Goal: Information Seeking & Learning: Find specific page/section

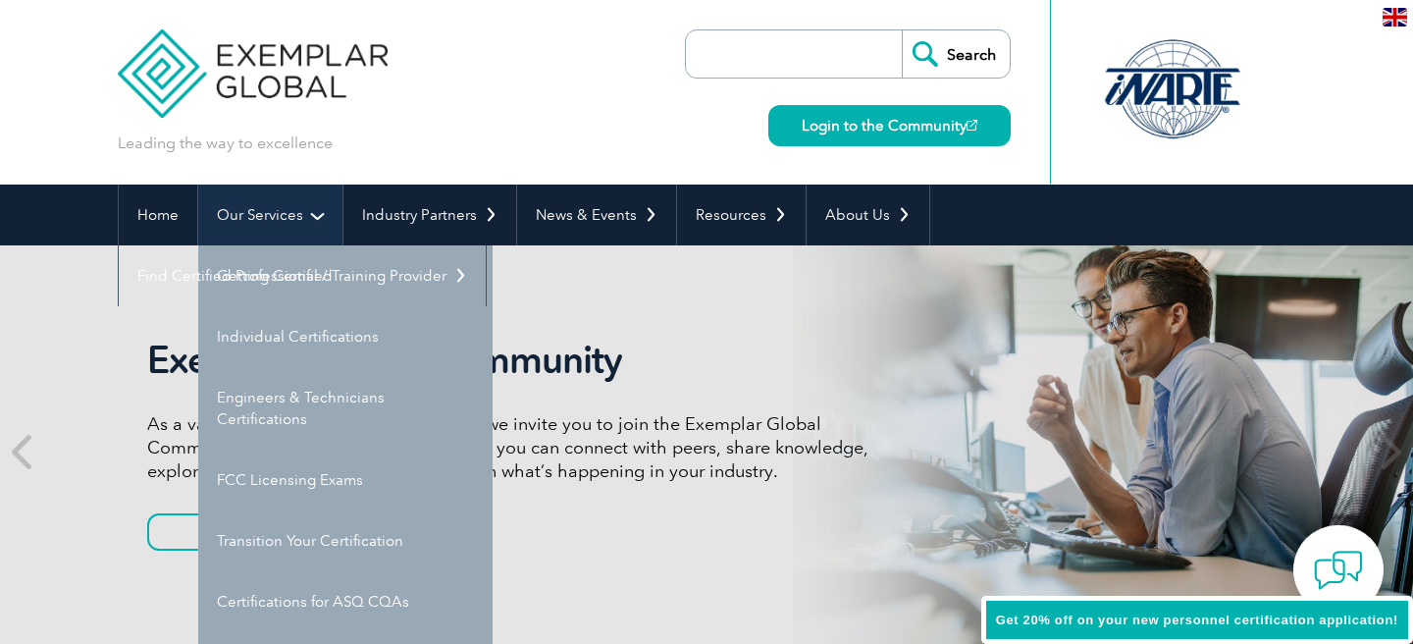
click at [257, 218] on link "Our Services" at bounding box center [270, 214] width 144 height 61
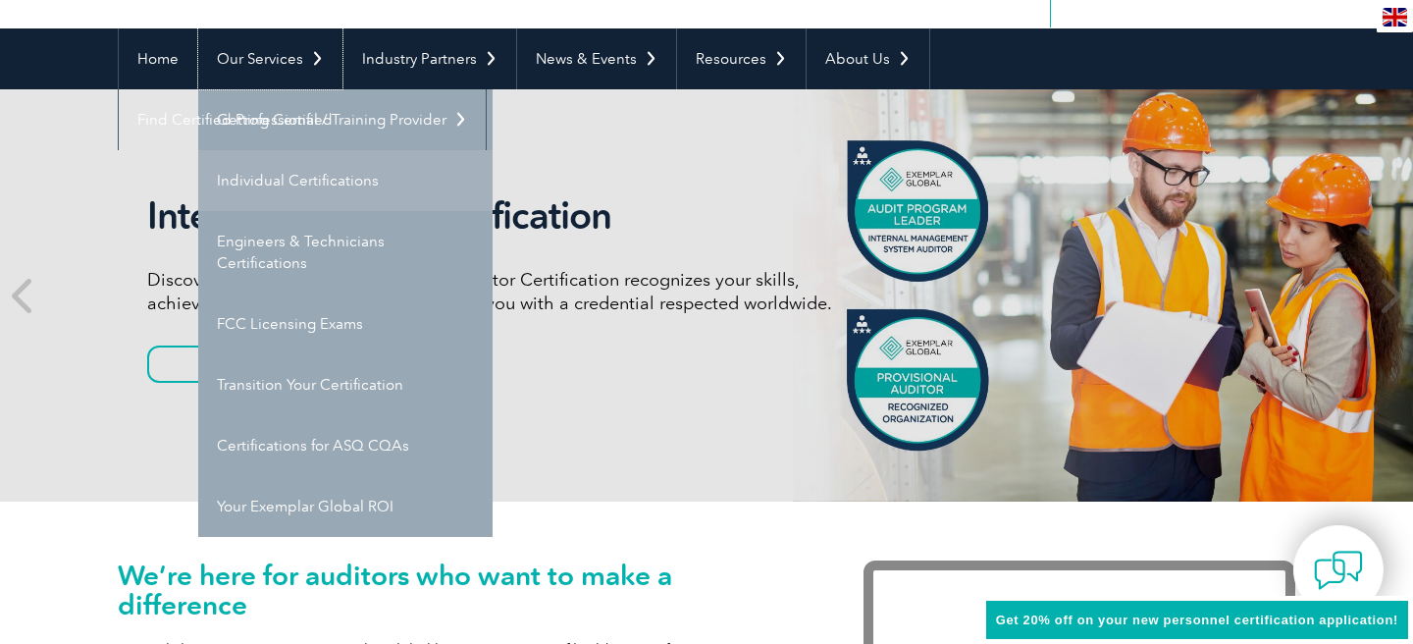
scroll to position [179, 0]
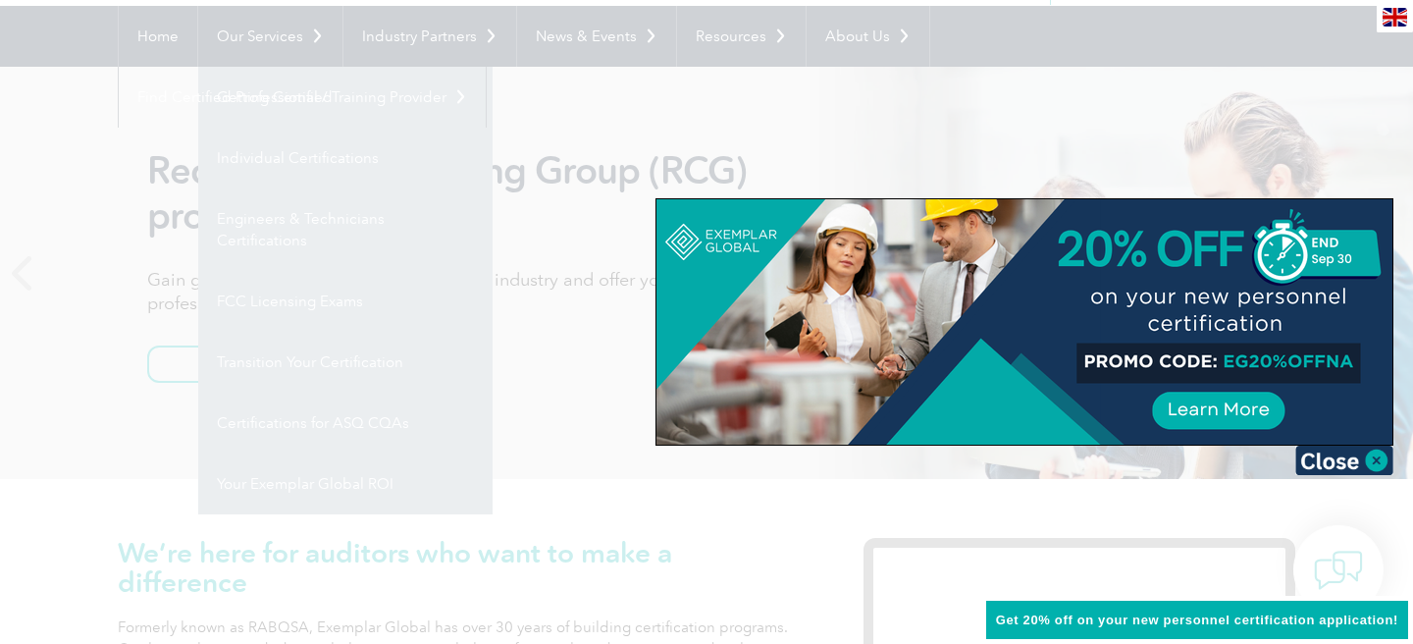
click at [881, 161] on div at bounding box center [706, 322] width 1413 height 644
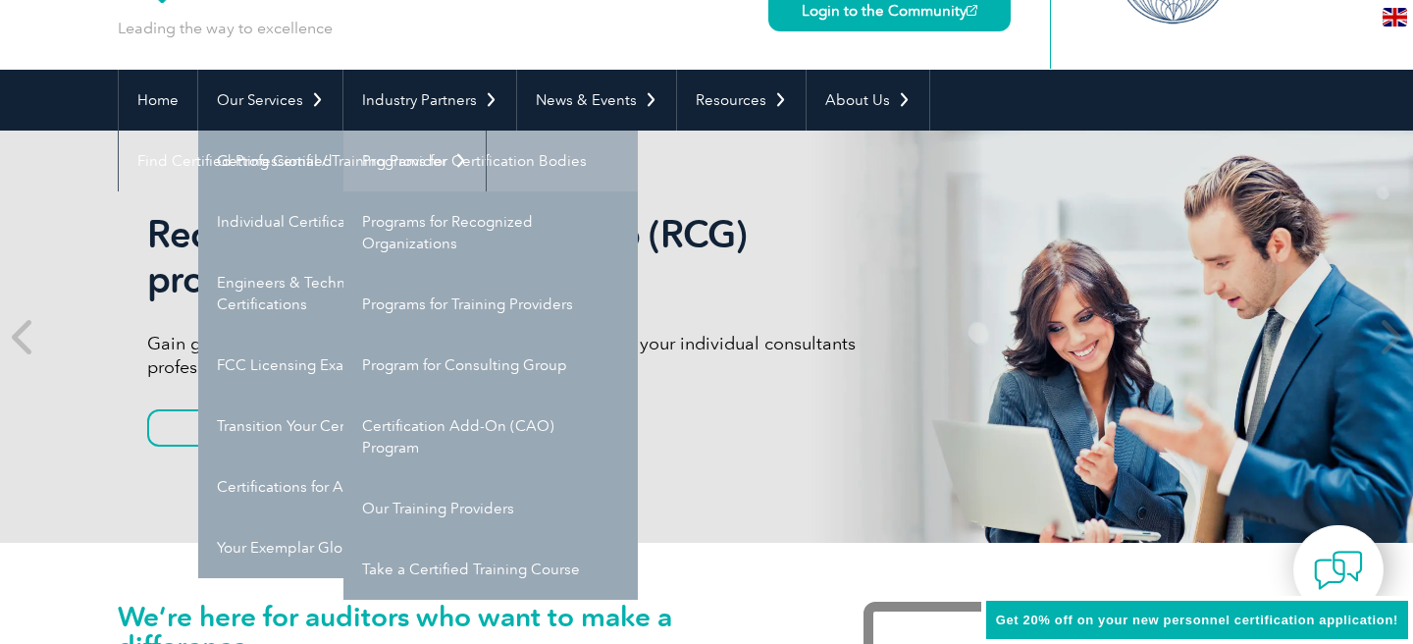
scroll to position [114, 0]
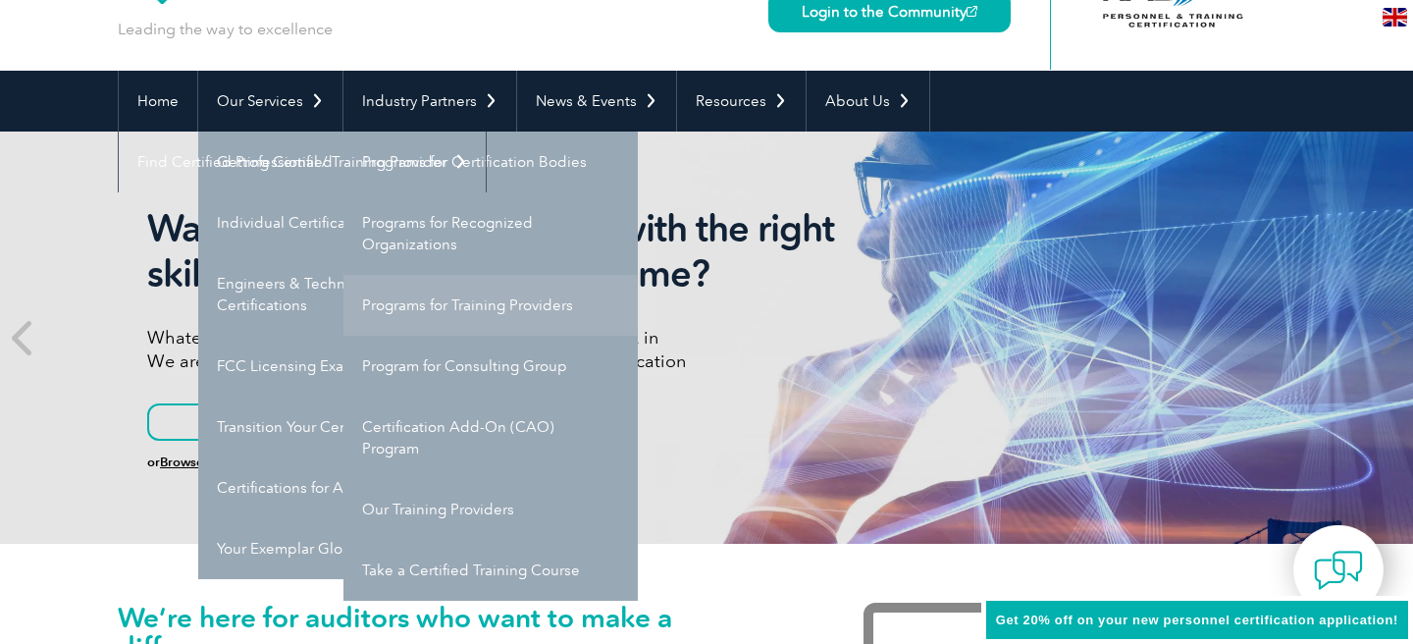
click at [443, 317] on link "Programs for Training Providers" at bounding box center [490, 305] width 294 height 61
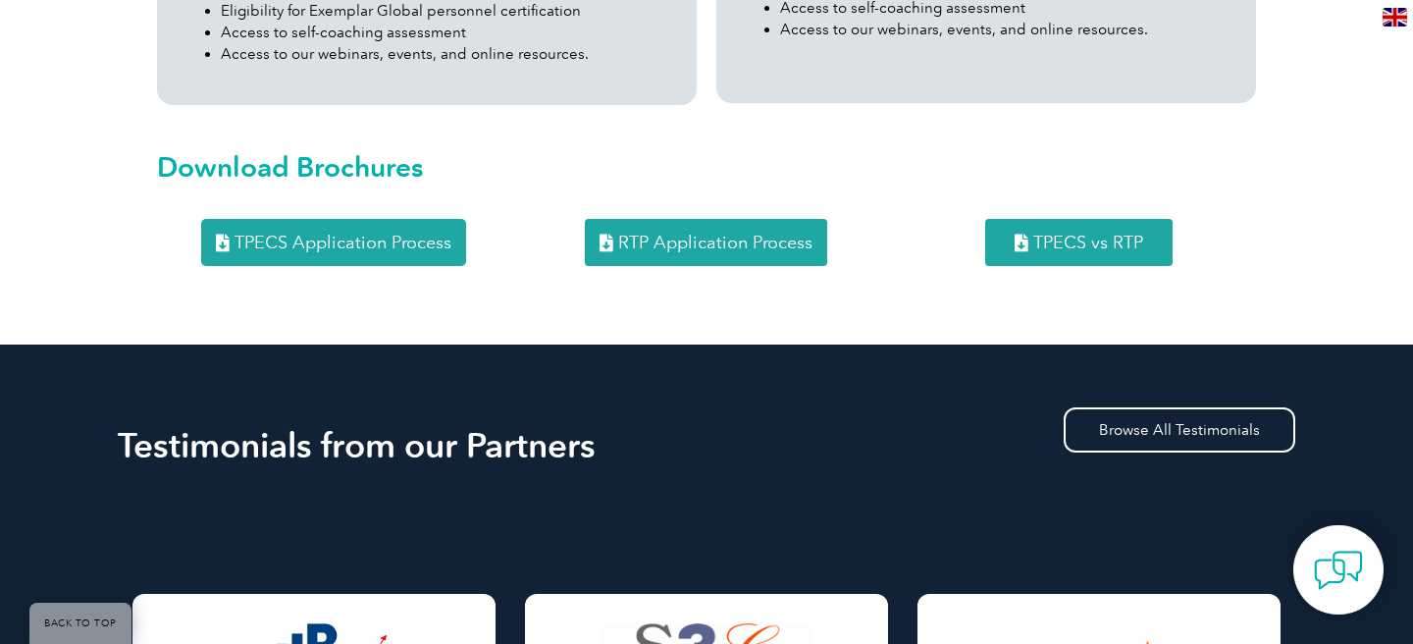
scroll to position [2593, 0]
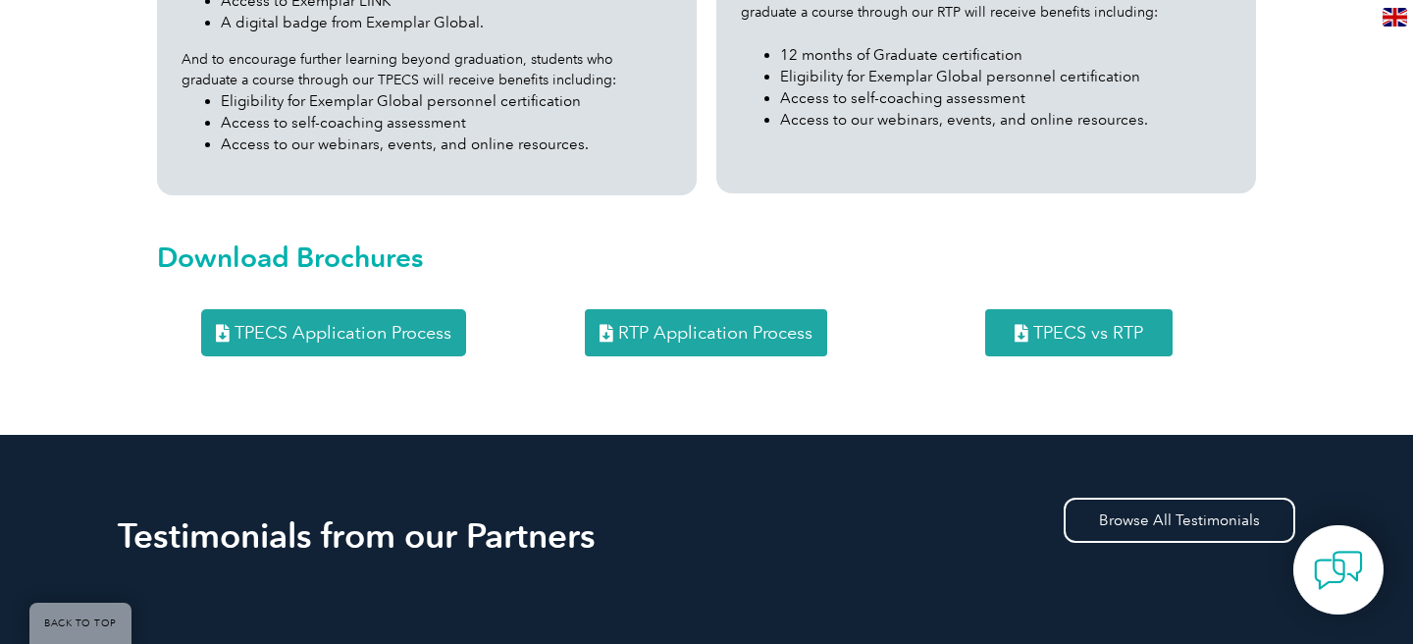
click at [1082, 324] on span "TPECS vs RTP" at bounding box center [1088, 333] width 110 height 18
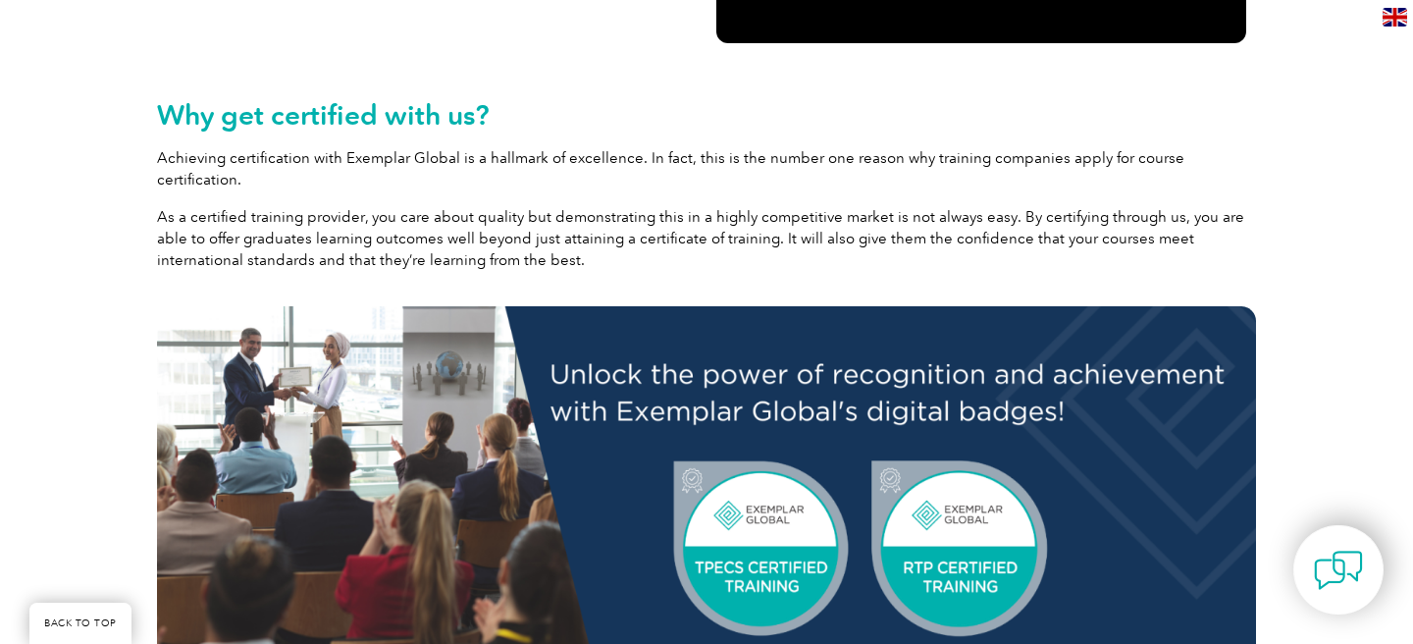
scroll to position [0, 0]
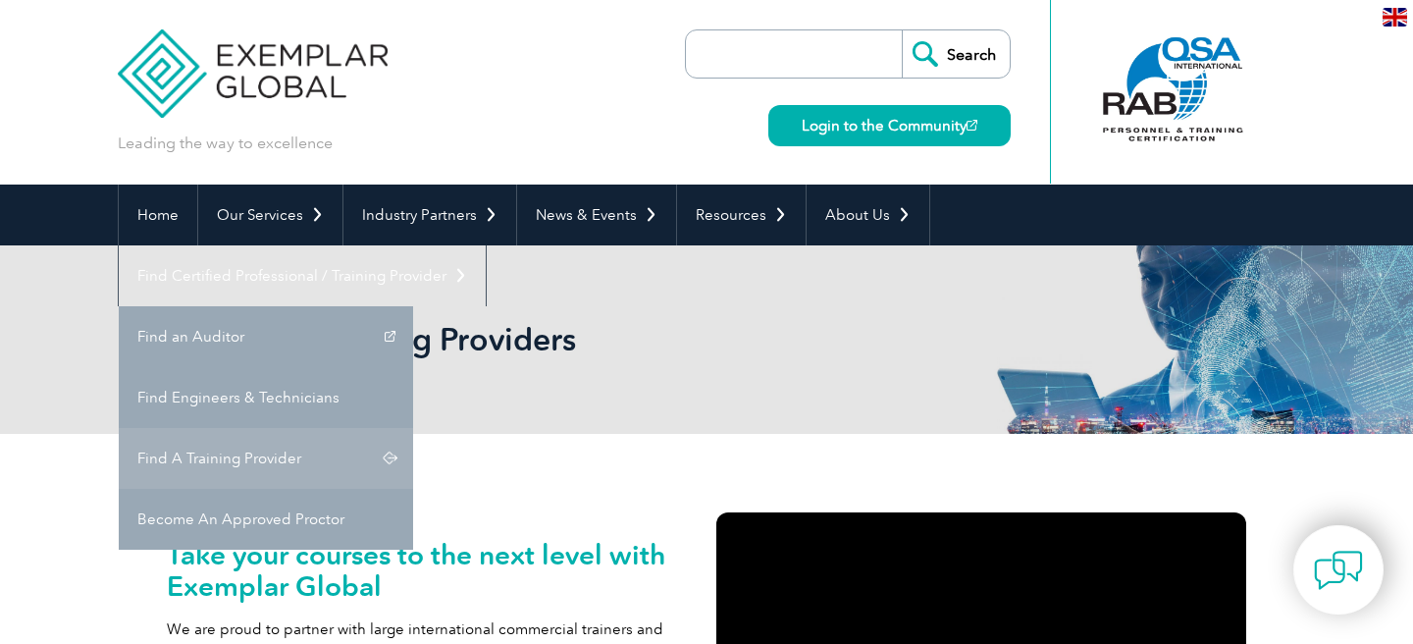
click at [413, 428] on link "Find A Training Provider" at bounding box center [266, 458] width 294 height 61
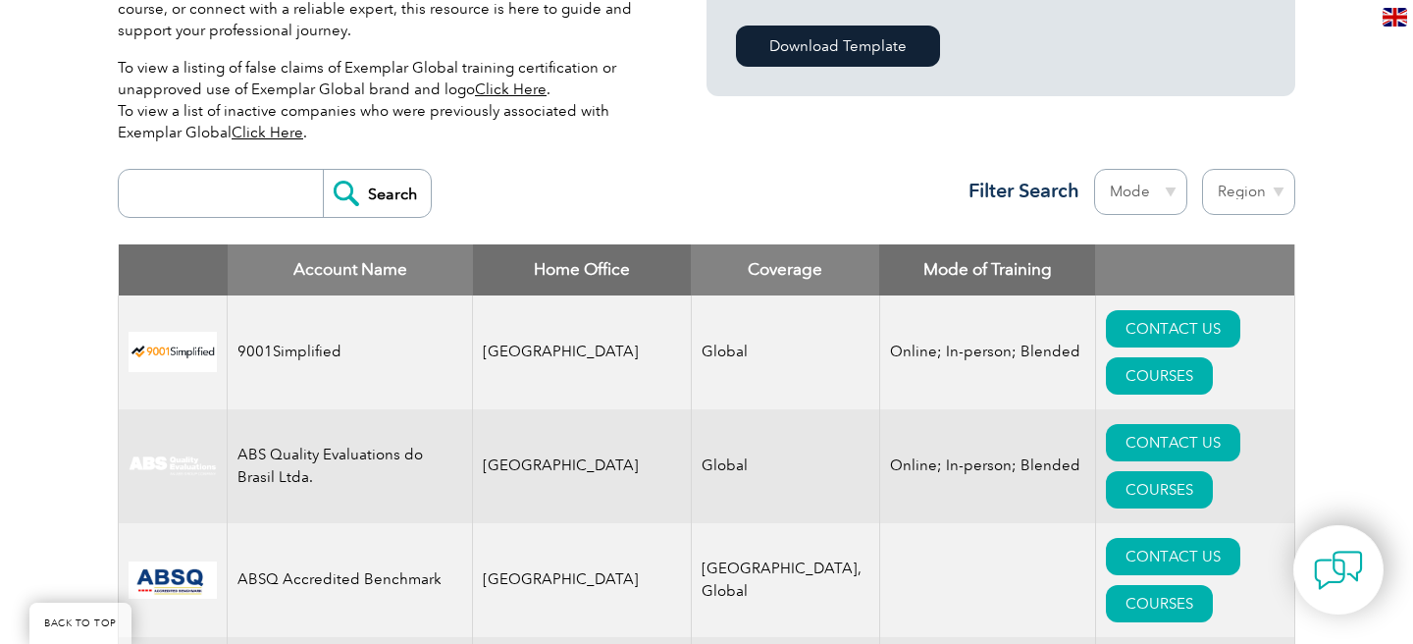
scroll to position [629, 0]
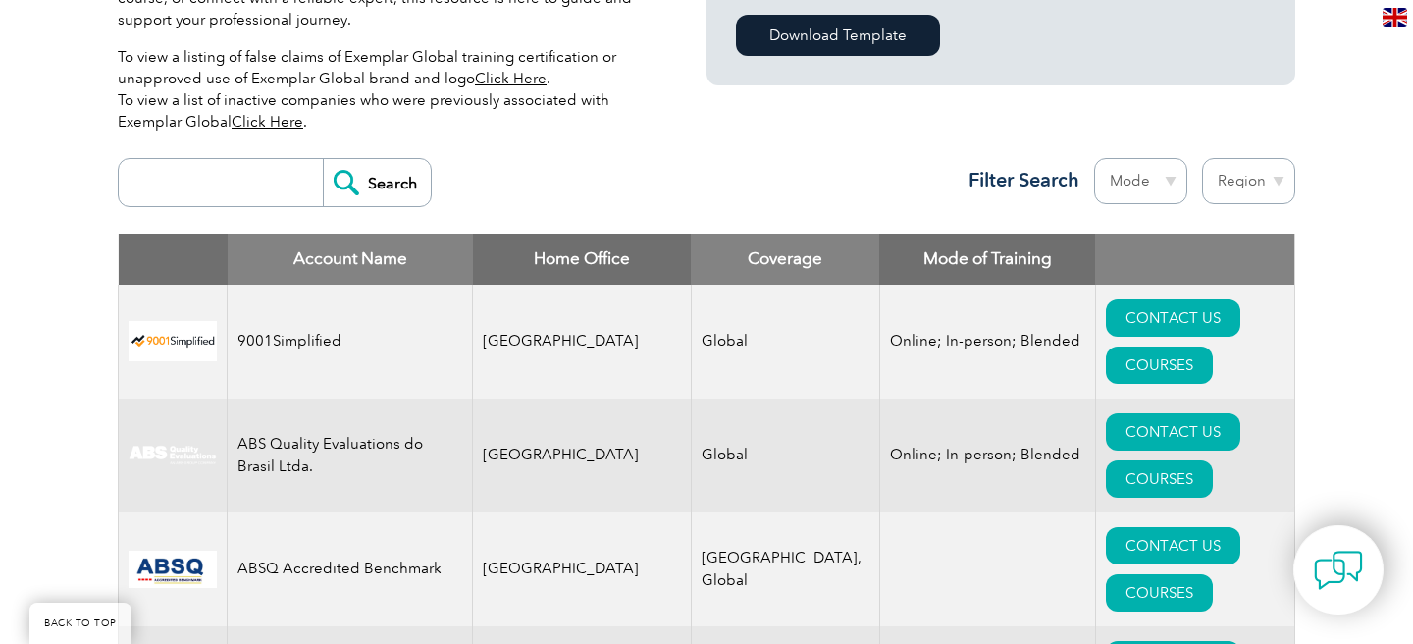
click at [256, 183] on input "search" at bounding box center [226, 182] width 194 height 47
type input "[GEOGRAPHIC_DATA]"
click at [323, 159] on input "Search" at bounding box center [377, 182] width 108 height 47
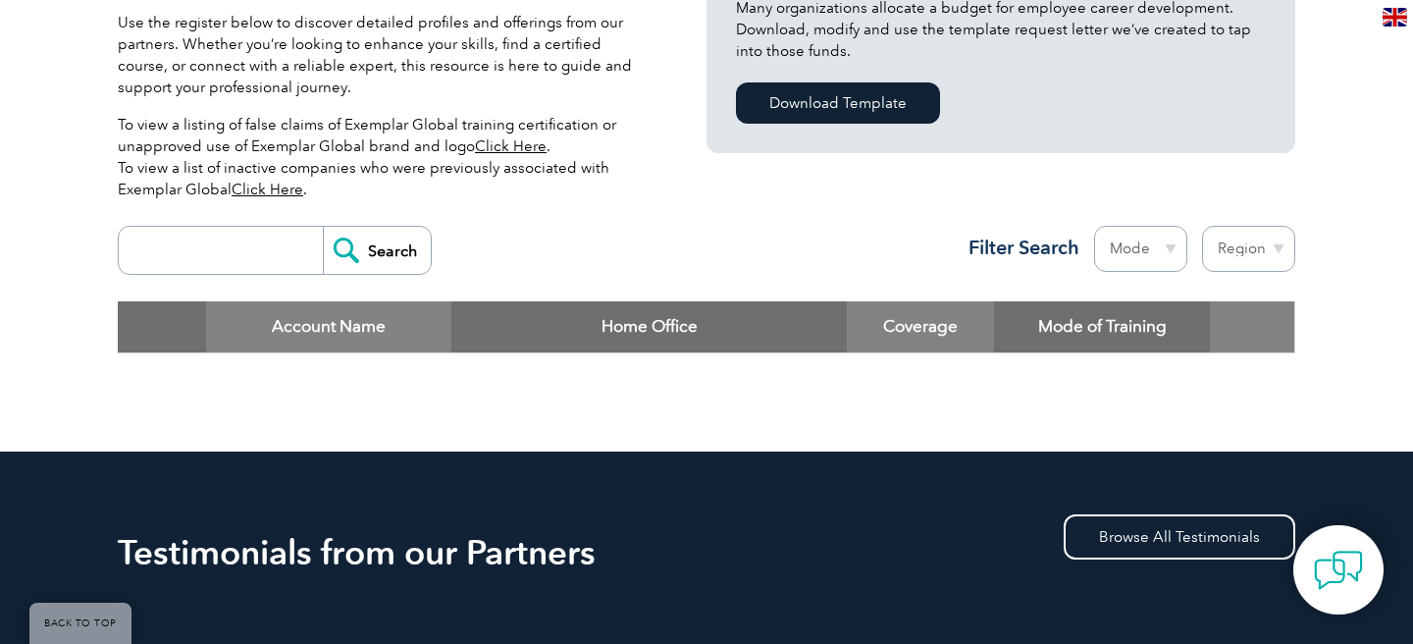
scroll to position [526, 0]
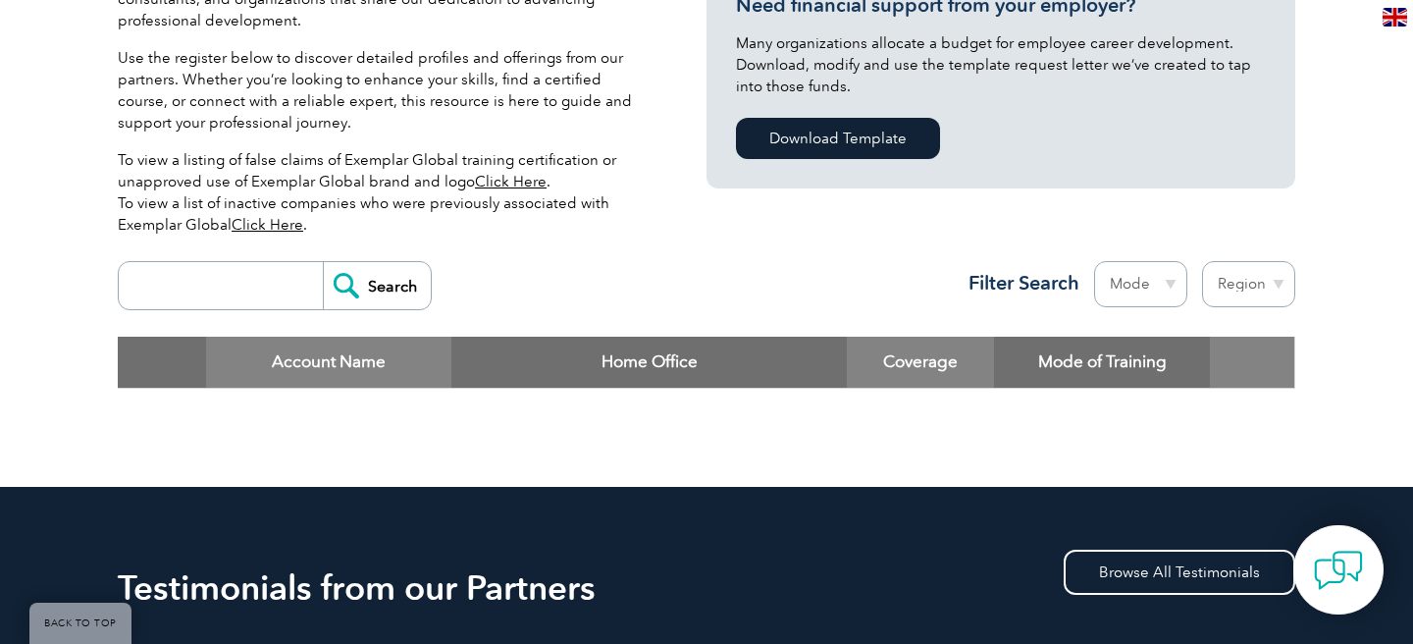
click at [248, 271] on input "search" at bounding box center [226, 285] width 194 height 47
type input "mexico"
click at [323, 262] on input "Search" at bounding box center [377, 285] width 108 height 47
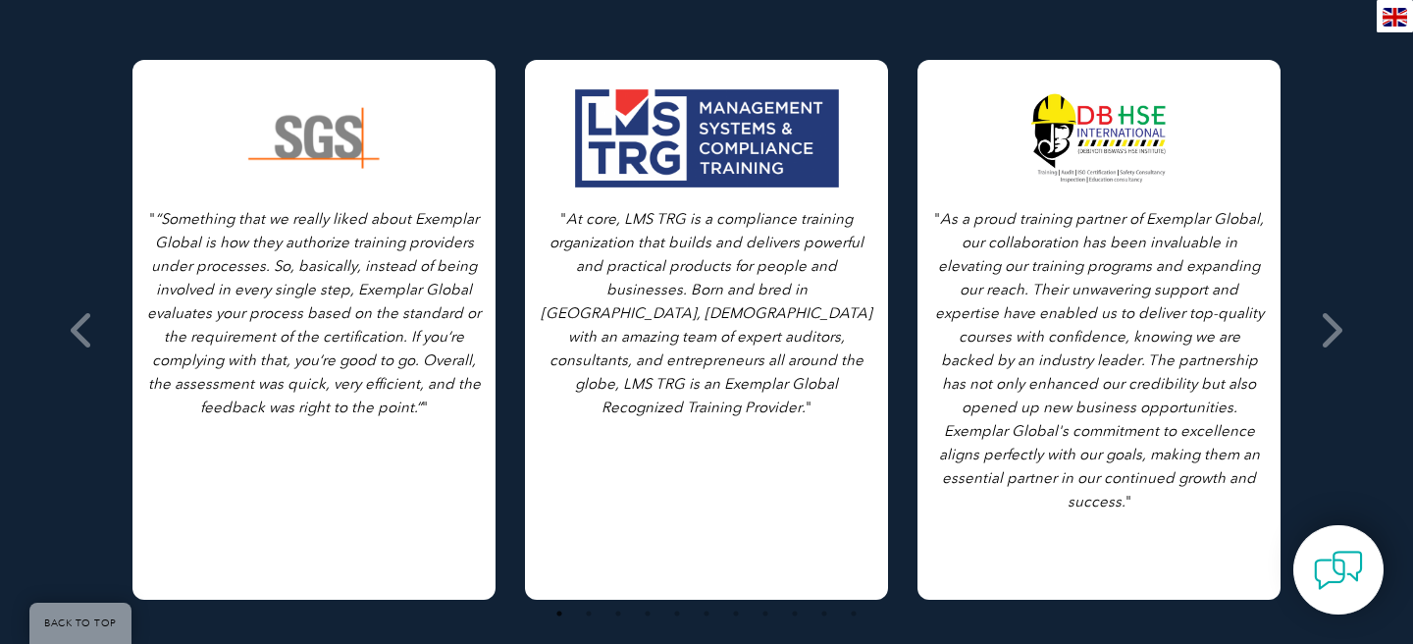
scroll to position [1200, 0]
